Goal: Check status: Check status

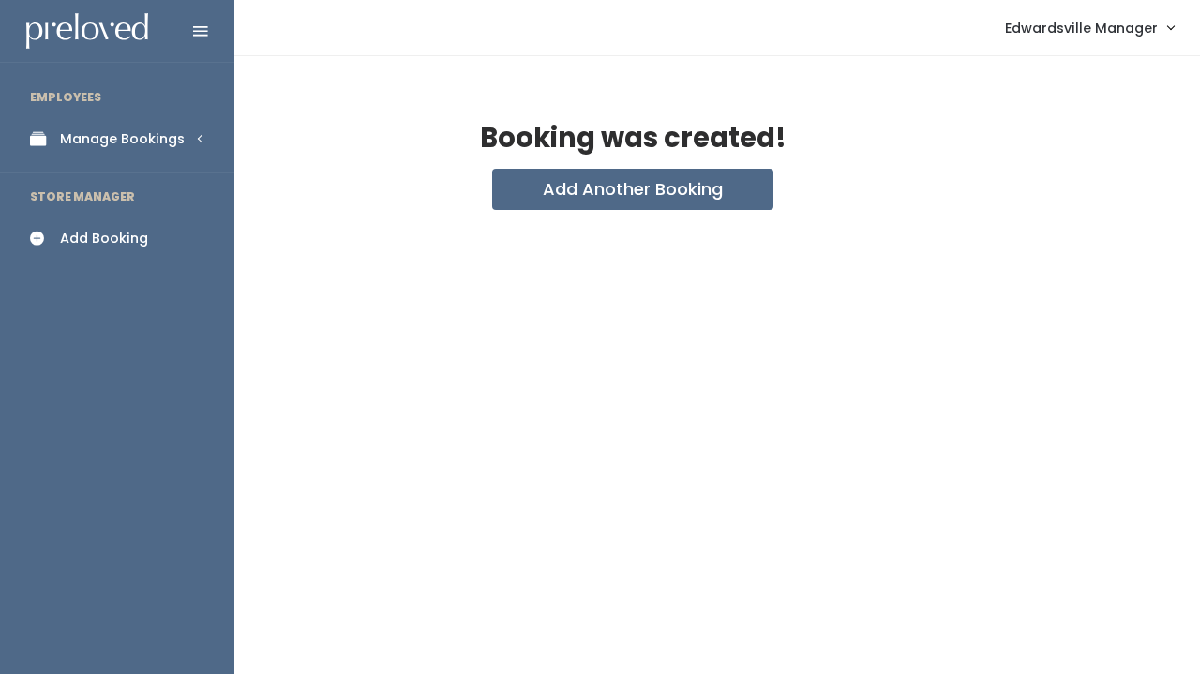
click at [52, 131] on icon at bounding box center [43, 139] width 26 height 16
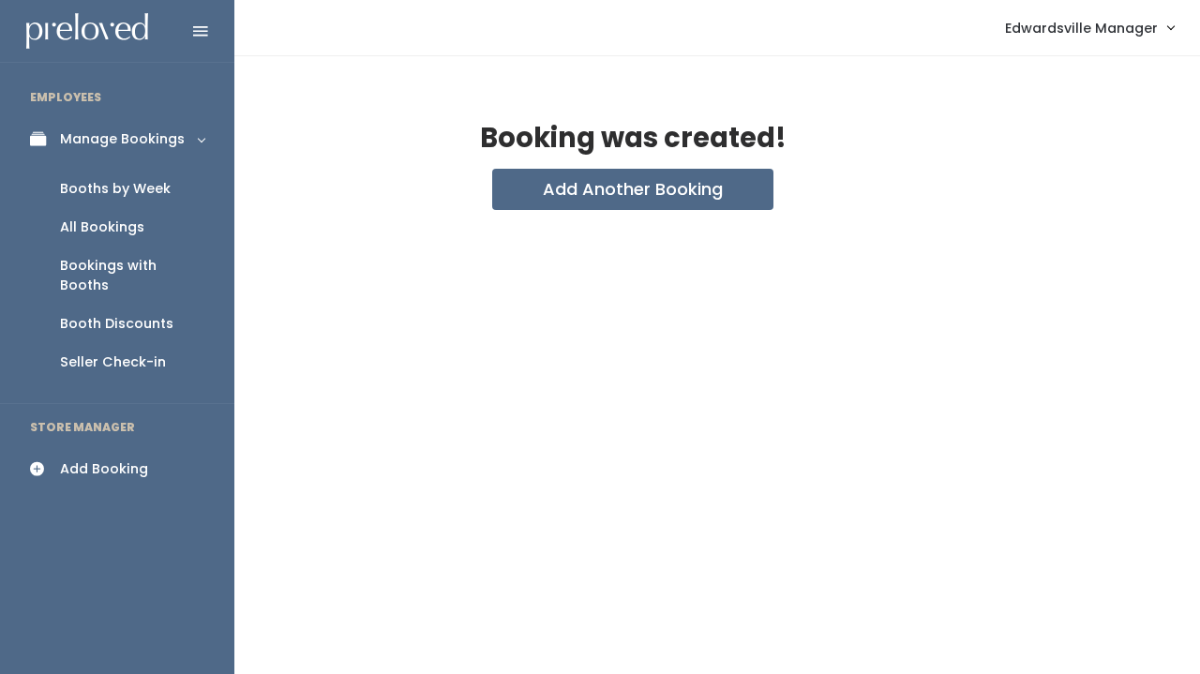
click at [101, 218] on div "All Bookings" at bounding box center [102, 228] width 84 height 20
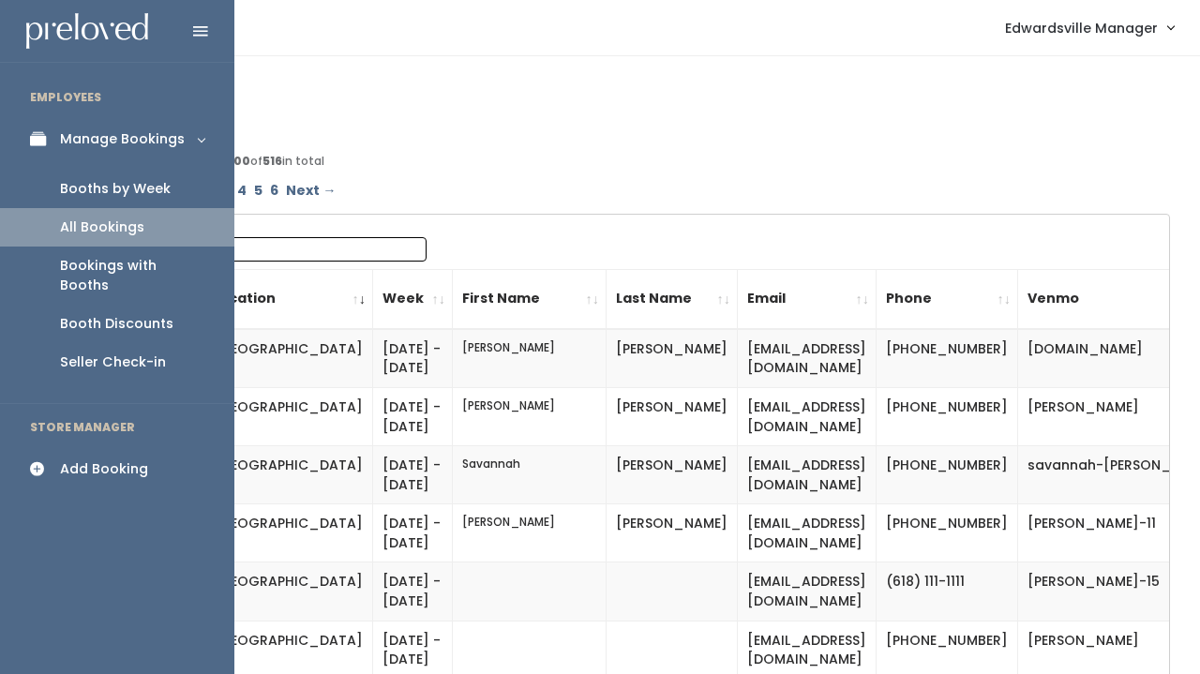
click at [95, 188] on div "Booths by Week" at bounding box center [115, 189] width 111 height 20
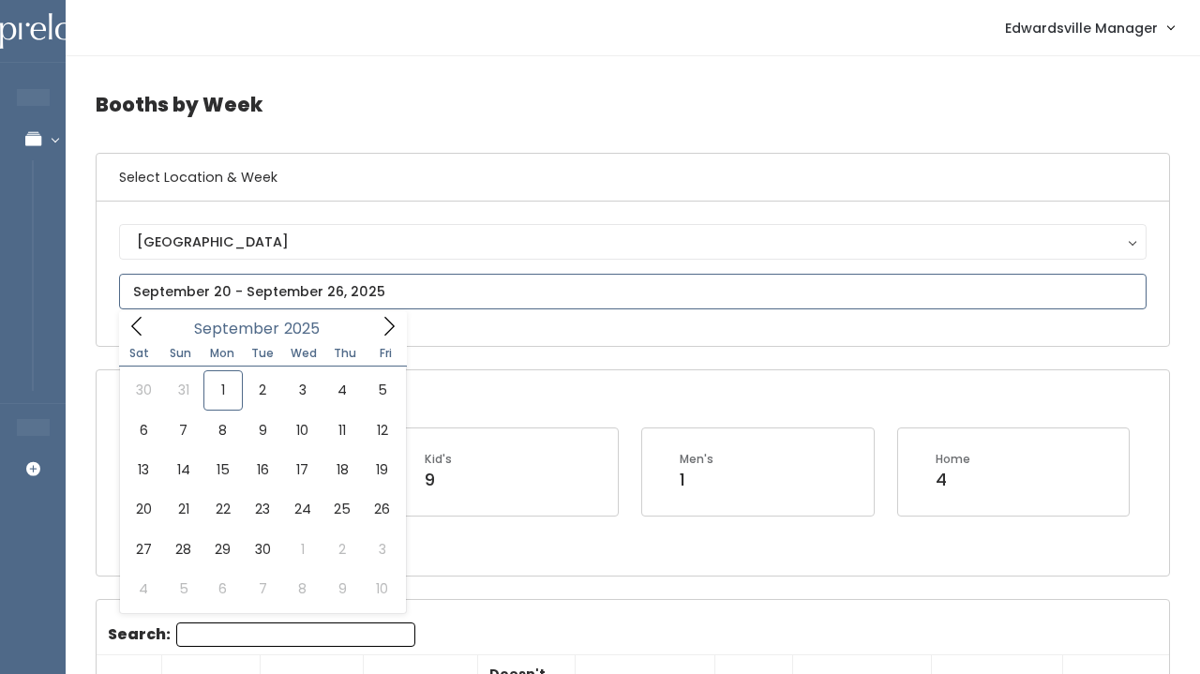
click at [268, 289] on input "text" at bounding box center [633, 292] width 1028 height 36
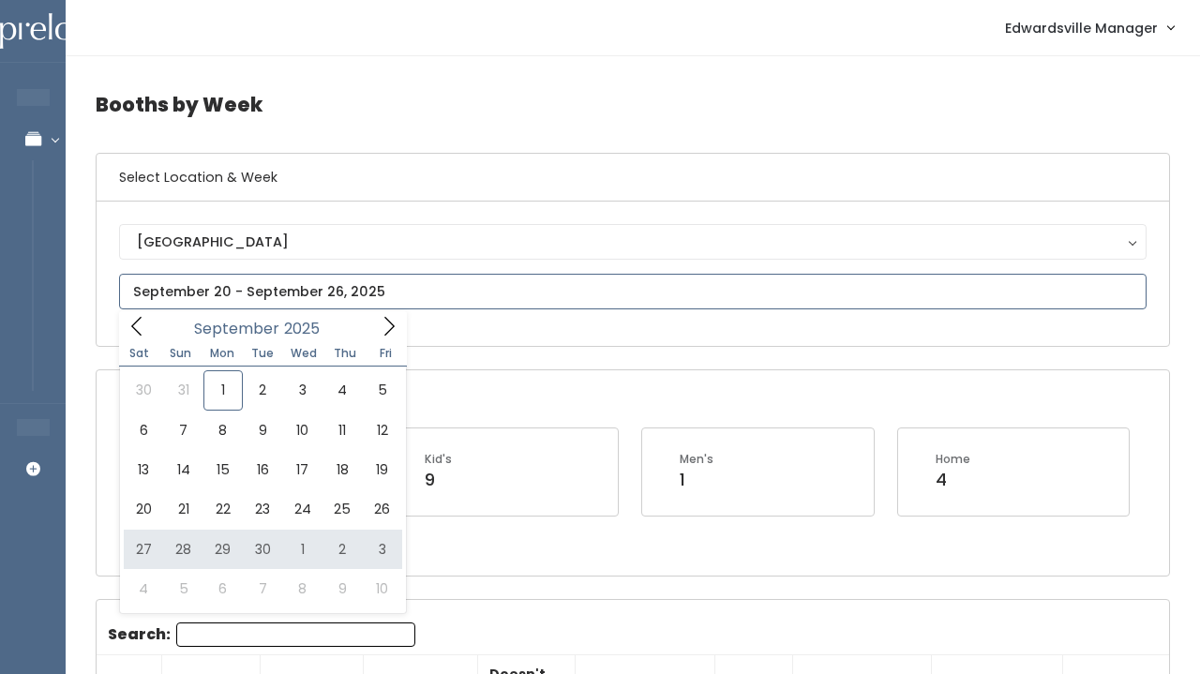
type input "September 27 to October 3"
